Goal: Find contact information: Find contact information

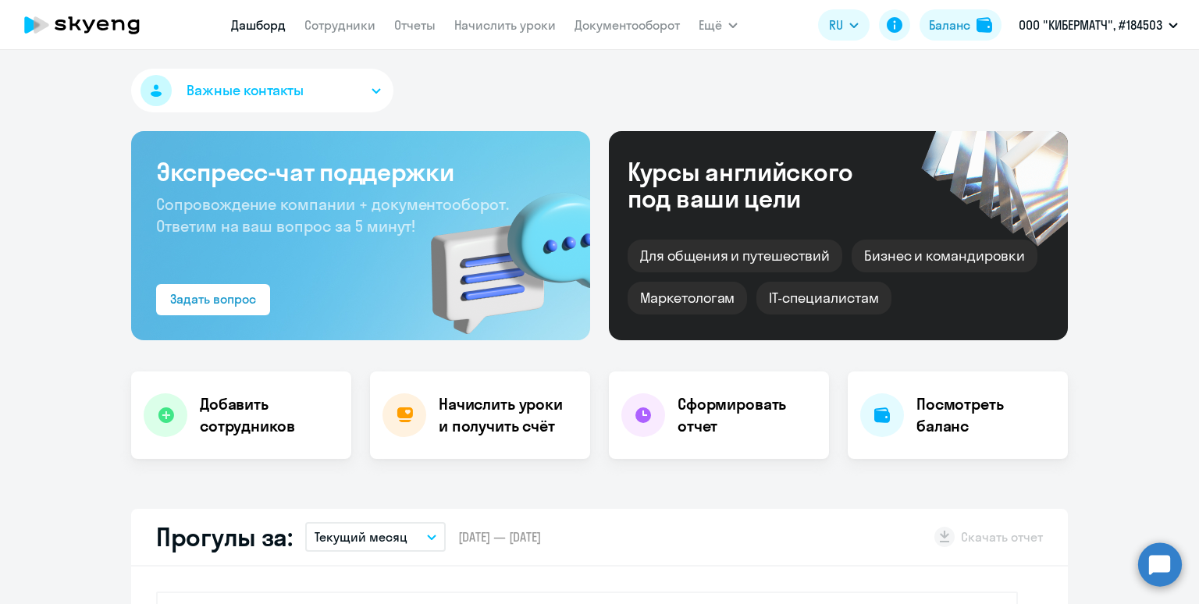
click at [336, 23] on link "Сотрудники" at bounding box center [339, 25] width 71 height 16
select select "30"
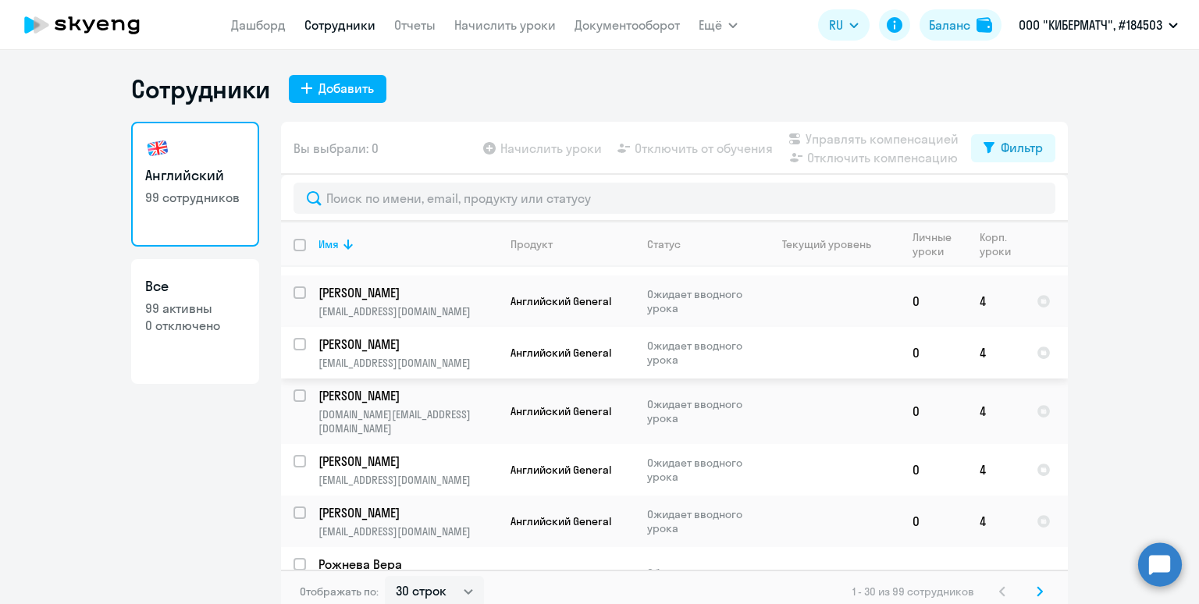
scroll to position [9, 0]
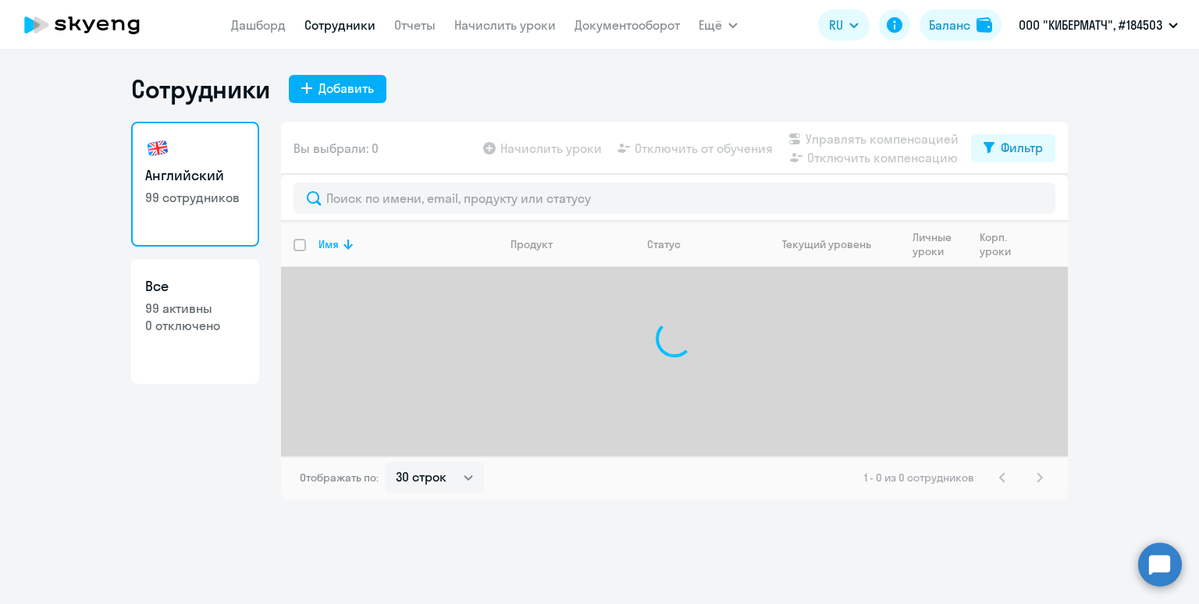
select select "30"
click at [486, 30] on link "Начислить уроки" at bounding box center [504, 25] width 101 height 16
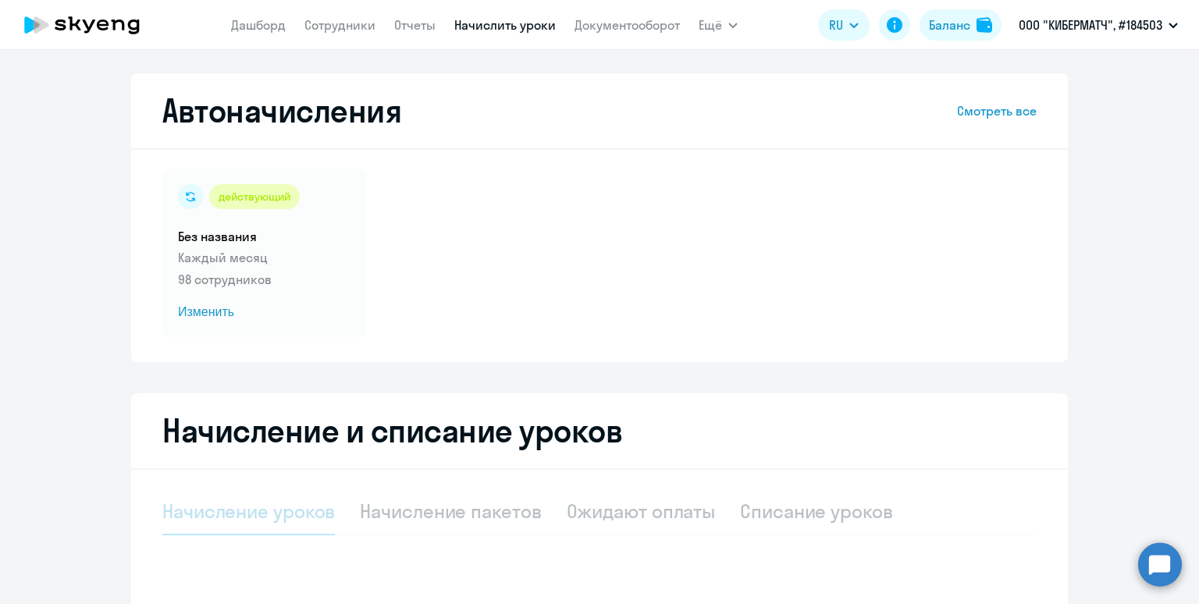
select select "10"
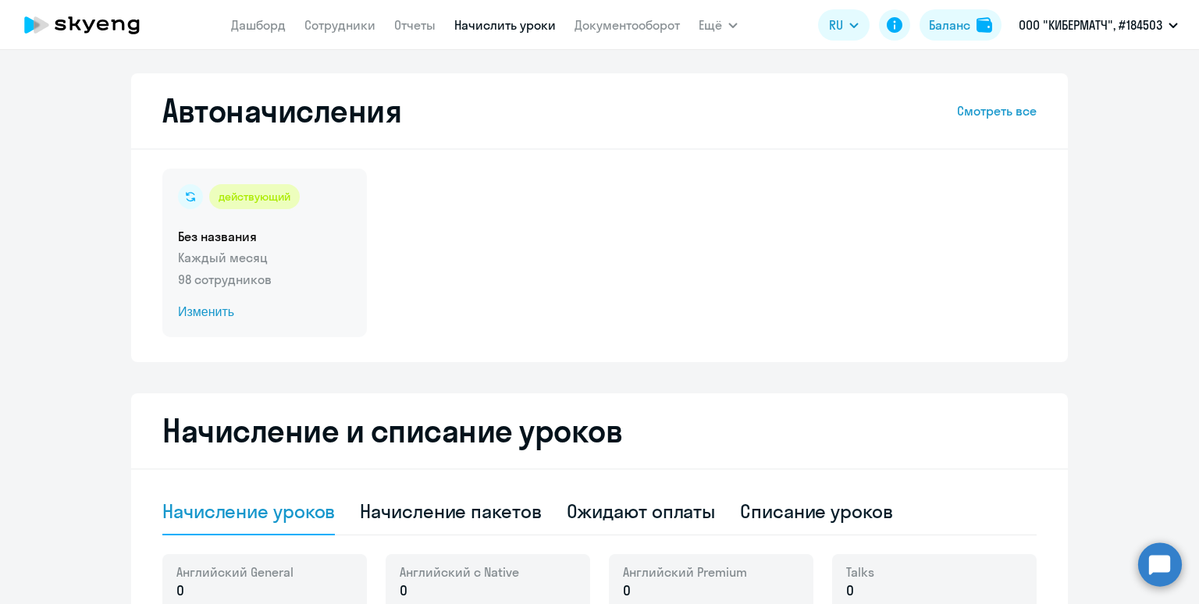
click at [287, 285] on p "98 сотрудников" at bounding box center [264, 279] width 173 height 19
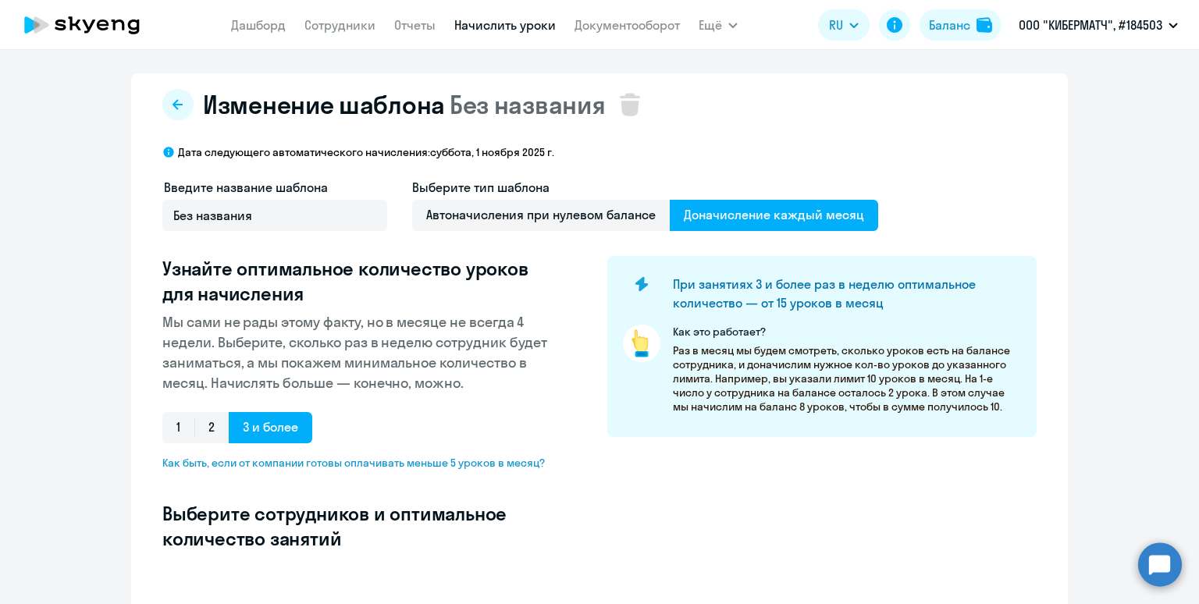
select select "10"
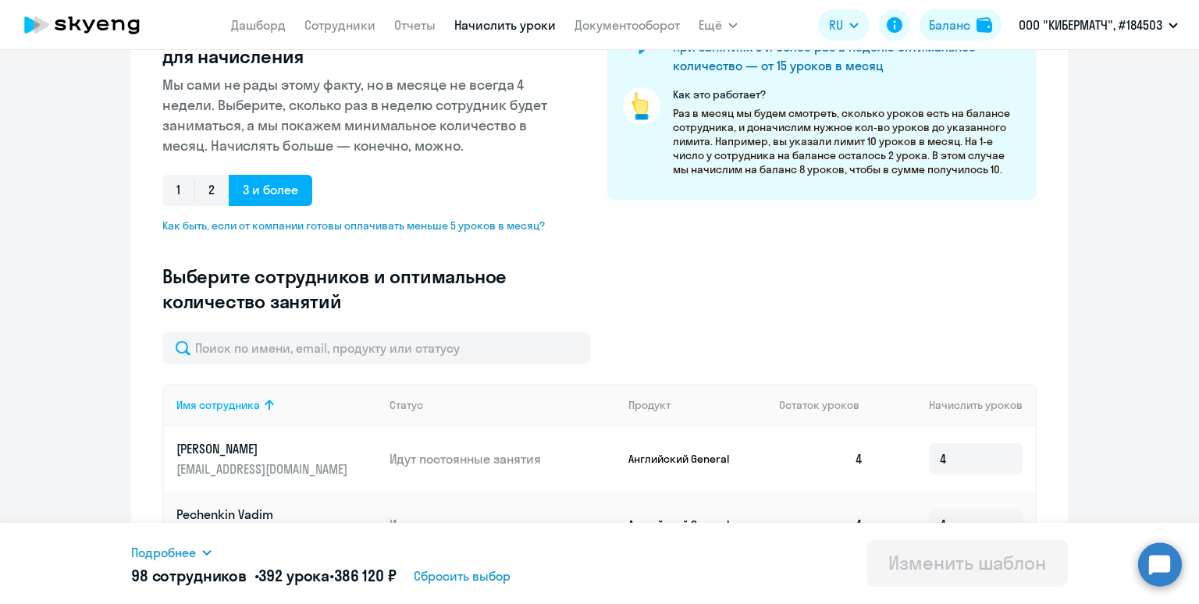
scroll to position [284, 0]
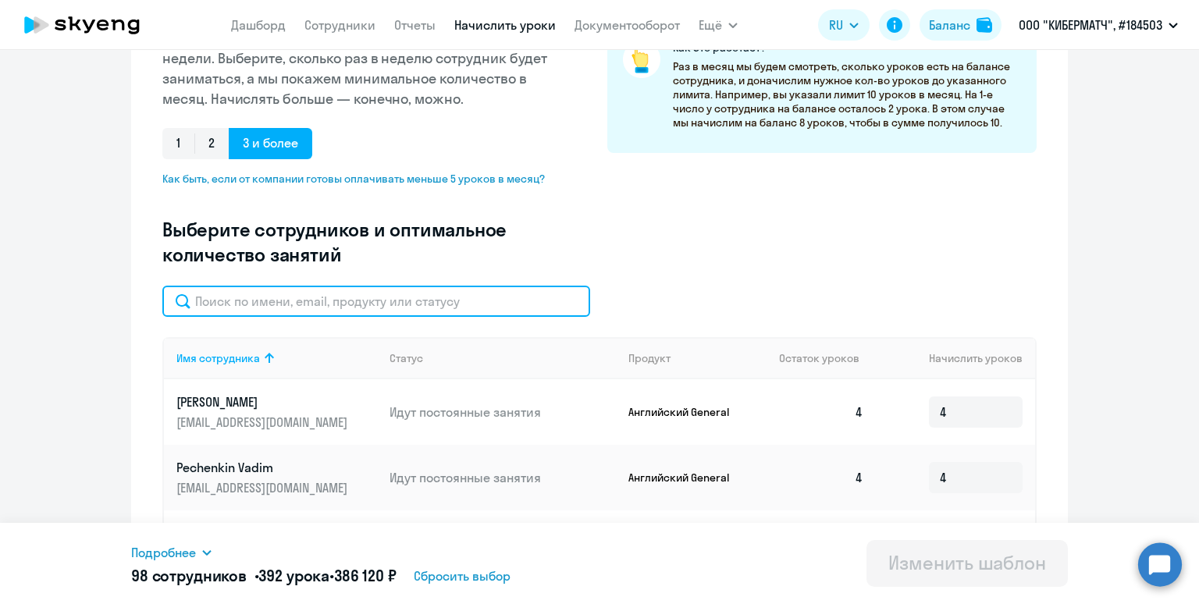
click at [298, 306] on input "text" at bounding box center [376, 301] width 428 height 31
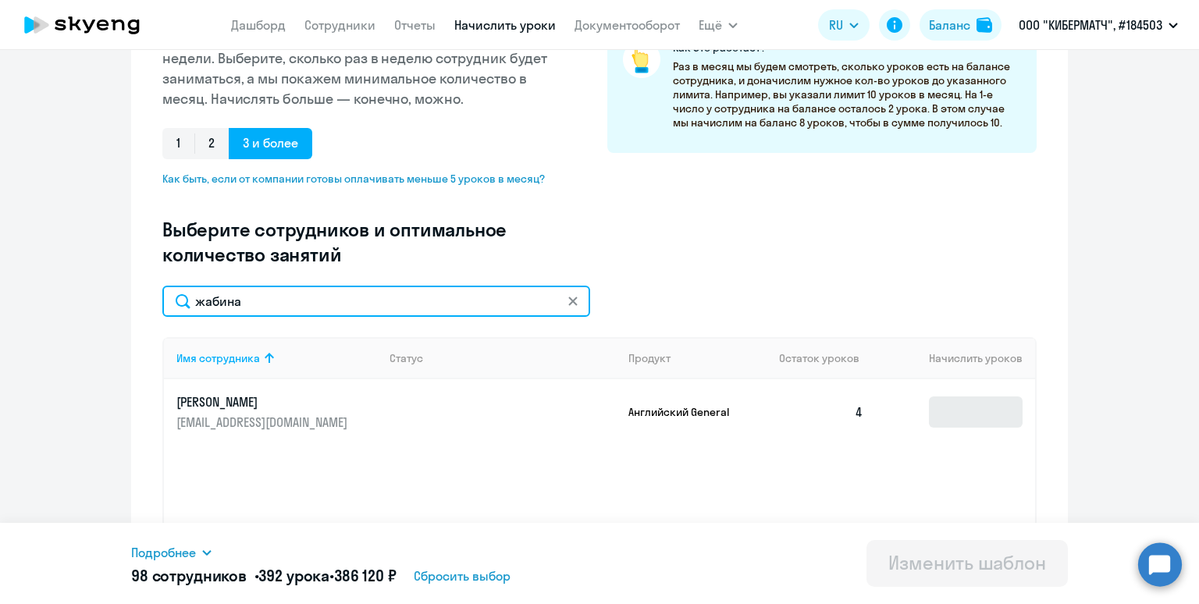
type input "жабина"
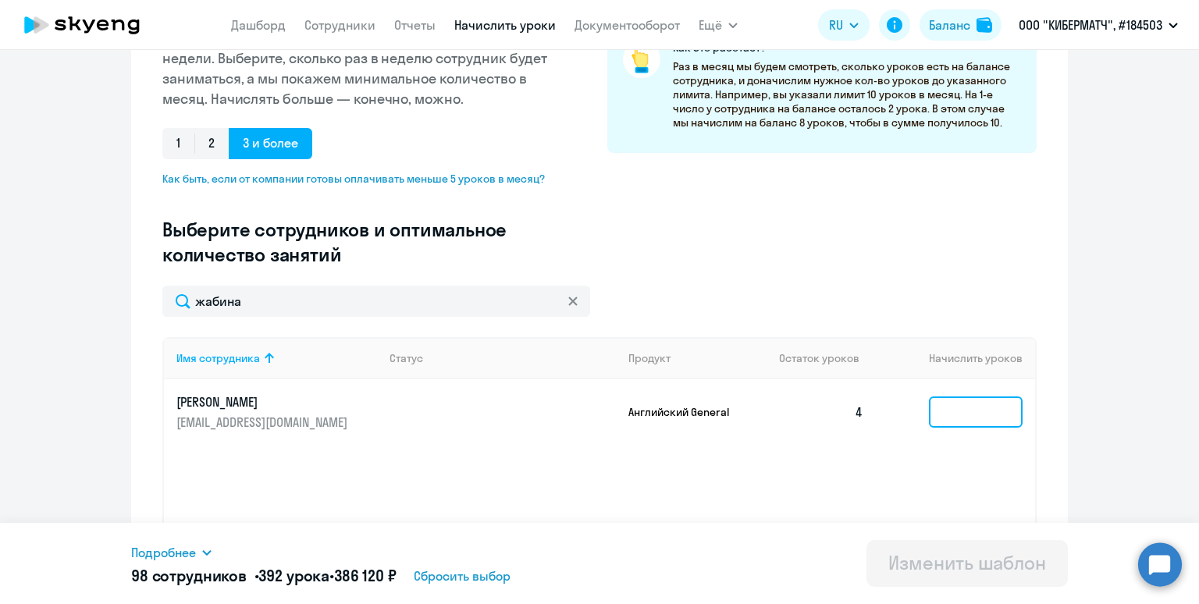
click at [954, 420] on input at bounding box center [976, 412] width 94 height 31
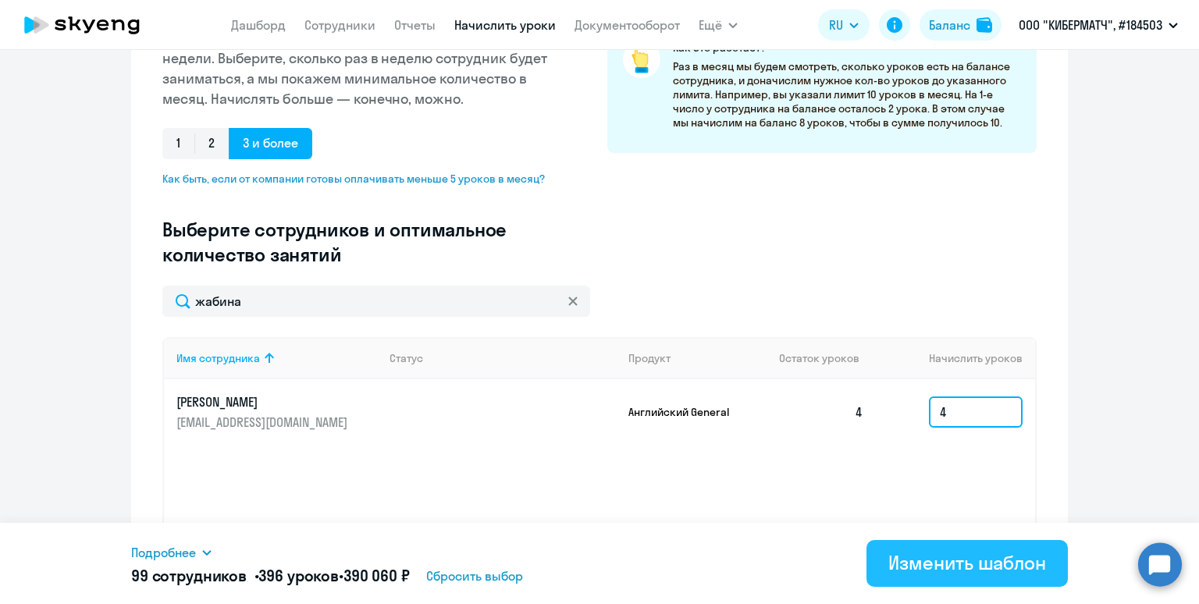
type input "4"
click at [971, 574] on div "Изменить шаблон" at bounding box center [967, 562] width 158 height 25
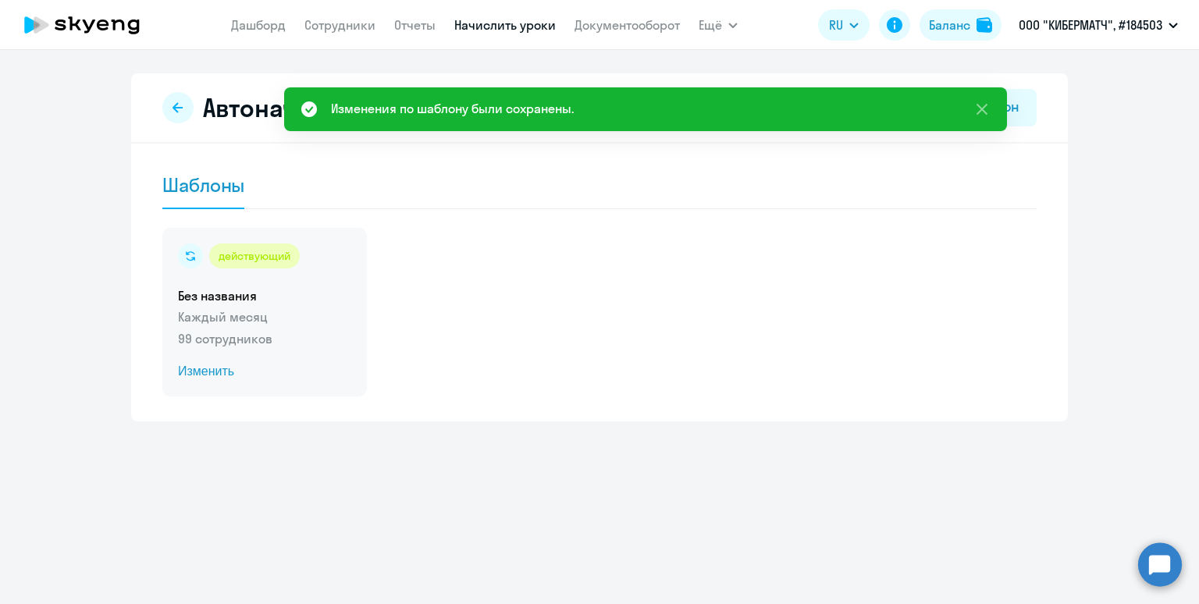
click at [290, 319] on p "Каждый месяц" at bounding box center [264, 317] width 173 height 19
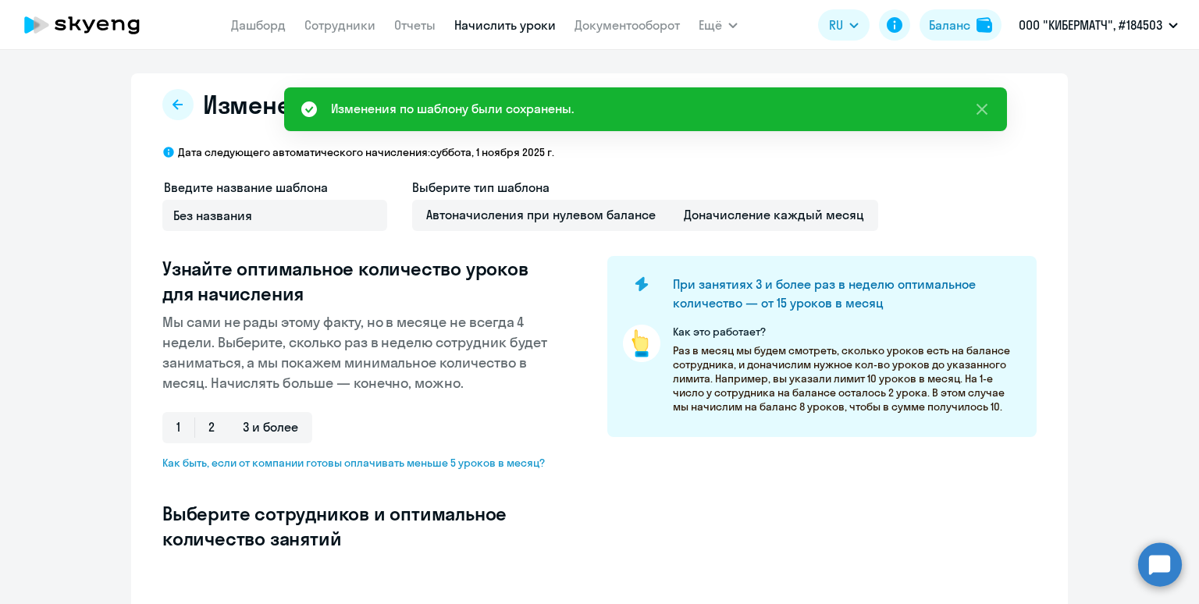
select select "10"
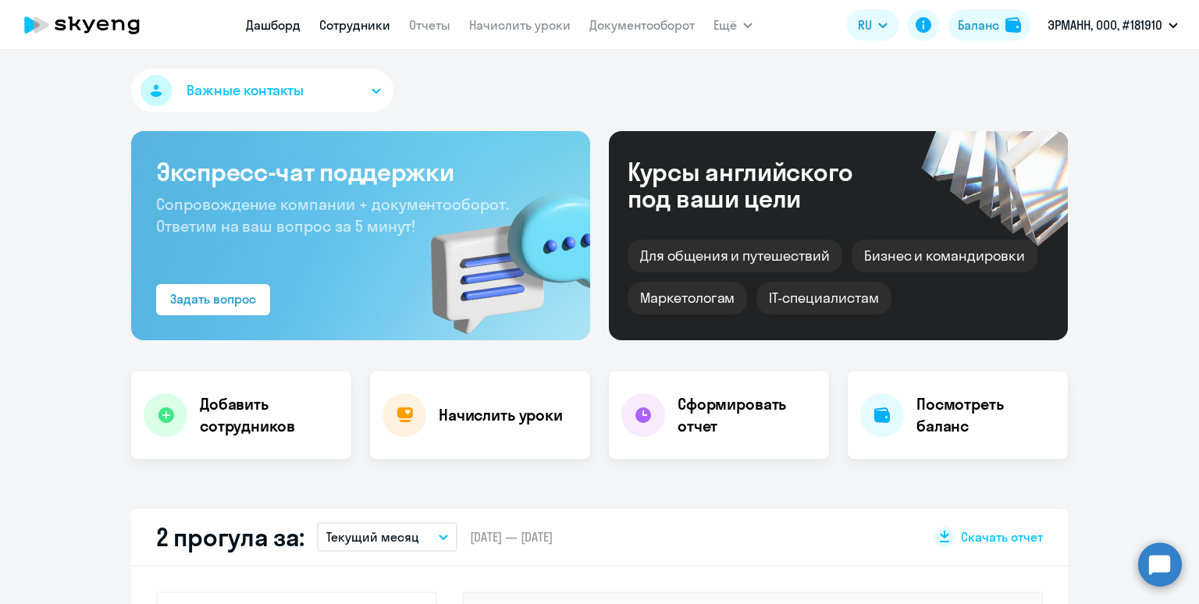
click at [329, 30] on link "Сотрудники" at bounding box center [354, 25] width 71 height 16
select select "30"
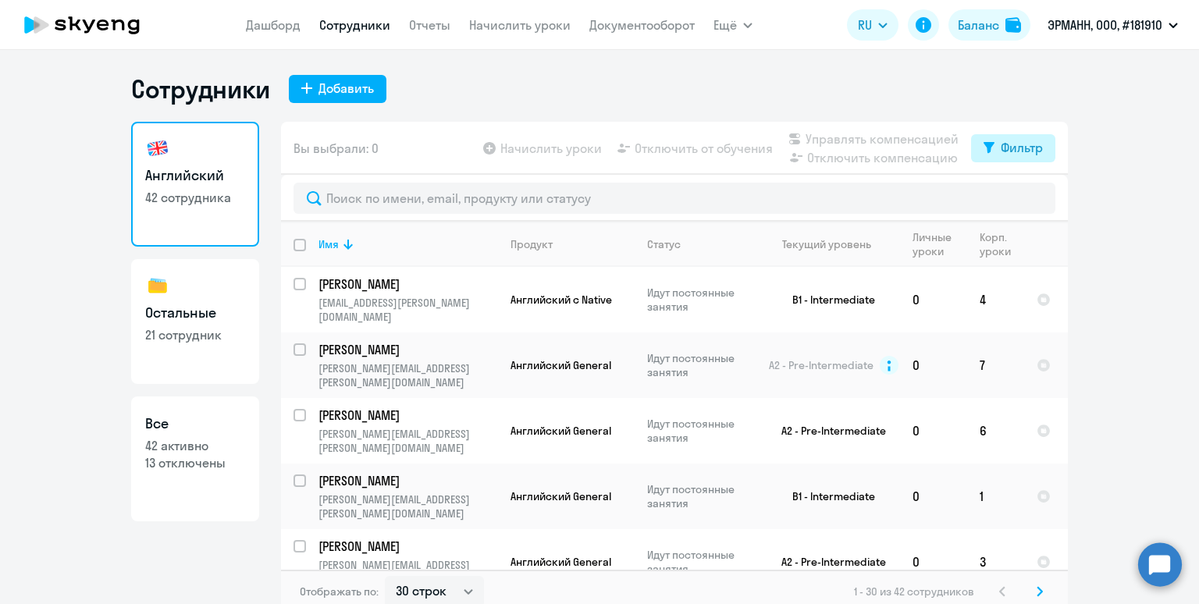
click at [1023, 158] on button "Фильтр" at bounding box center [1013, 148] width 84 height 28
click at [1033, 196] on span at bounding box center [1029, 199] width 27 height 16
click at [1016, 198] on input "checkbox" at bounding box center [1016, 198] width 1 height 1
checkbox input "true"
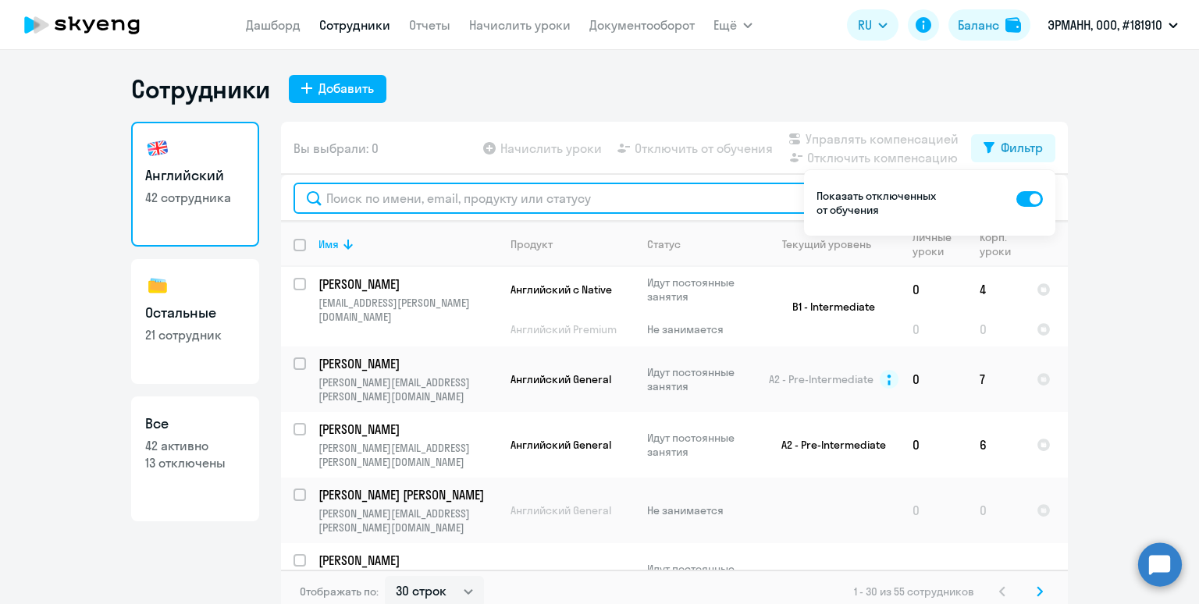
click at [568, 197] on input "text" at bounding box center [675, 198] width 762 height 31
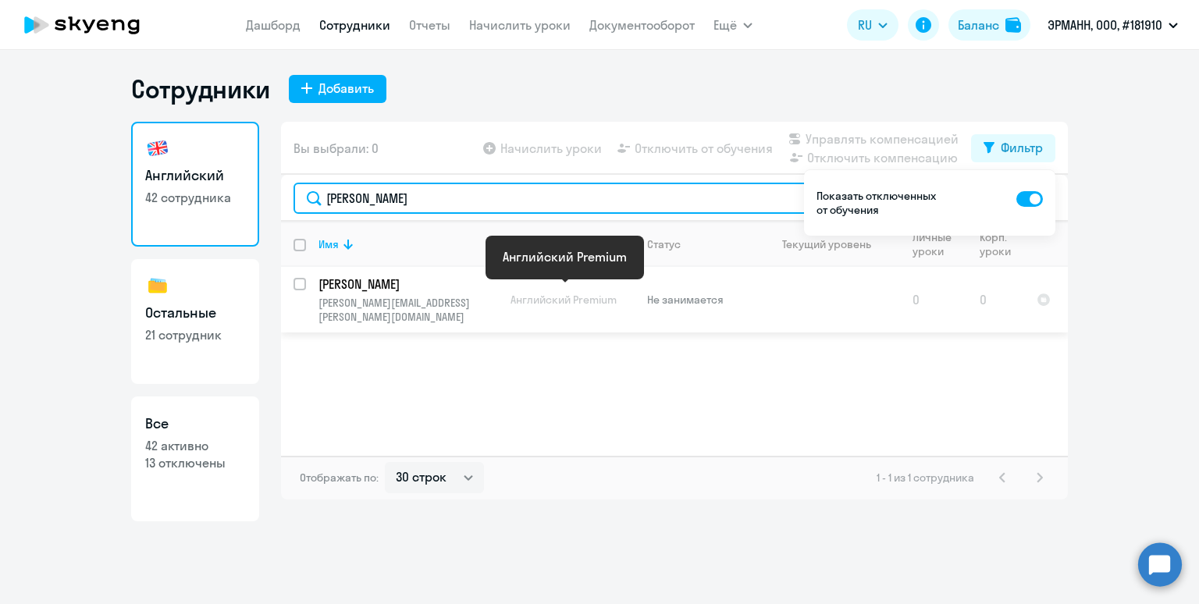
type input "[PERSON_NAME]"
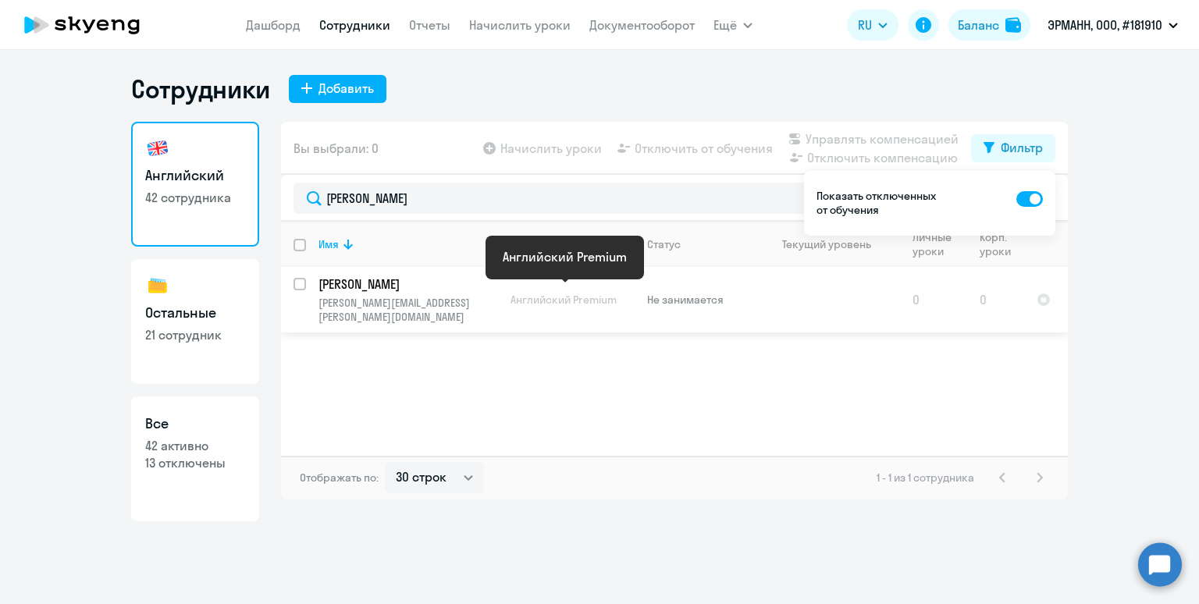
click at [553, 293] on span "Английский Premium" at bounding box center [564, 300] width 106 height 14
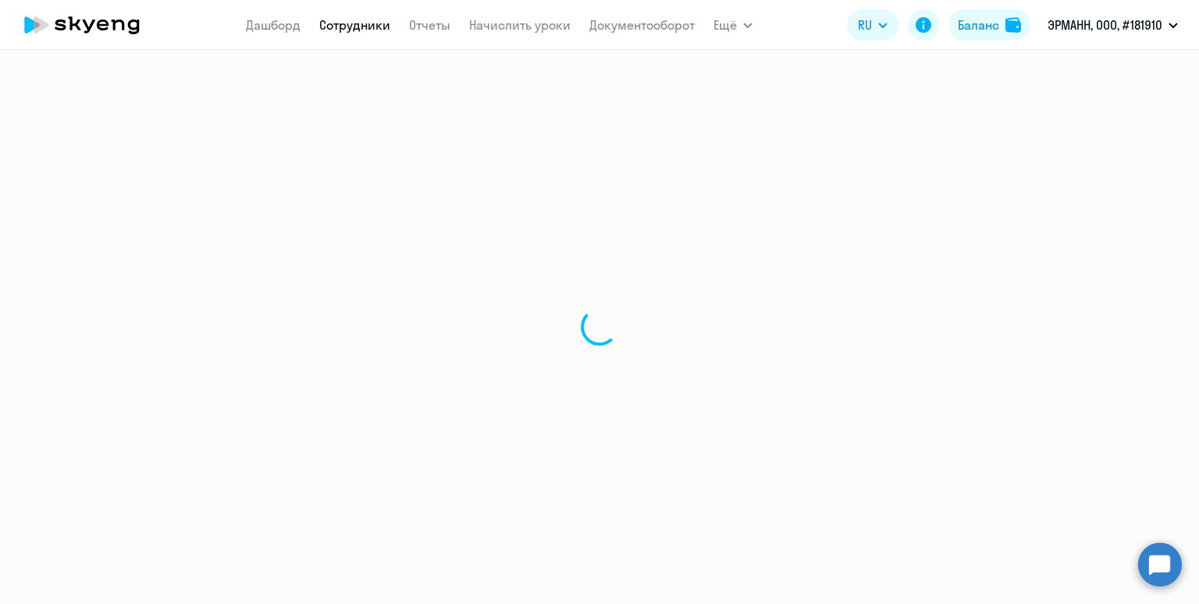
select select "english"
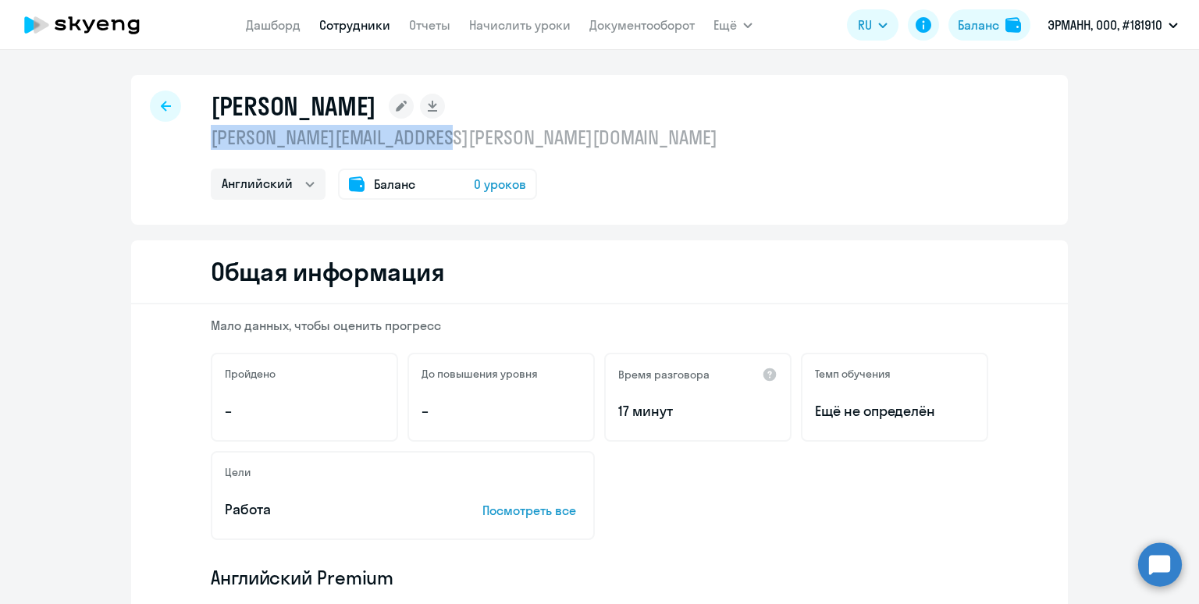
drag, startPoint x: 463, startPoint y: 137, endPoint x: 197, endPoint y: 138, distance: 266.2
click at [197, 138] on div "[PERSON_NAME] [PERSON_NAME][EMAIL_ADDRESS][PERSON_NAME][DOMAIN_NAME] Английский…" at bounding box center [599, 150] width 937 height 150
copy p "[PERSON_NAME][EMAIL_ADDRESS][PERSON_NAME][DOMAIN_NAME]"
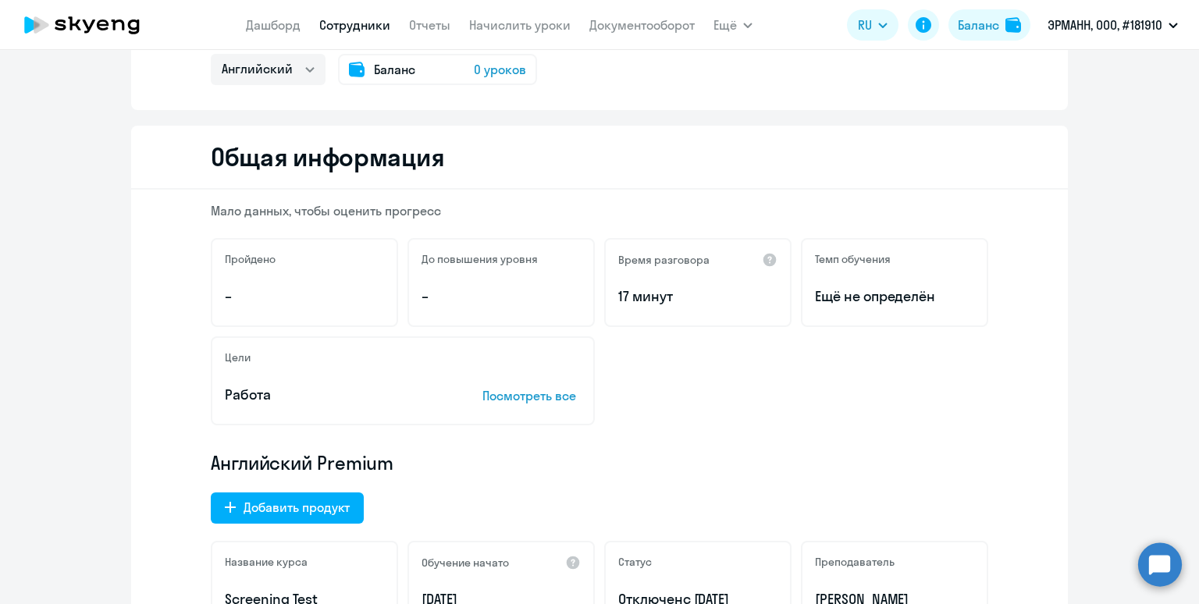
scroll to position [101, 0]
